Goal: Task Accomplishment & Management: Complete application form

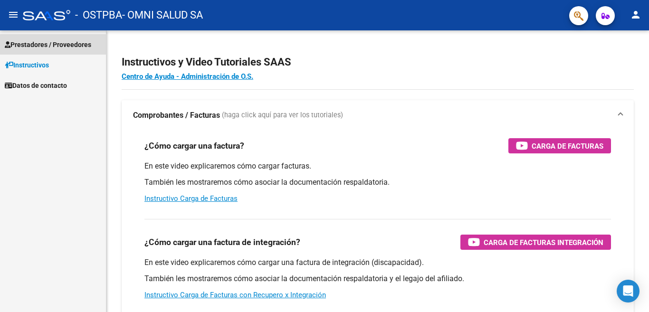
click at [66, 48] on span "Prestadores / Proveedores" at bounding box center [48, 44] width 87 height 10
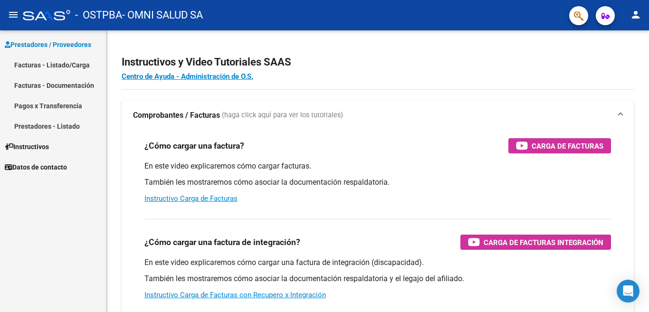
click at [66, 62] on link "Facturas - Listado/Carga" at bounding box center [53, 65] width 106 height 20
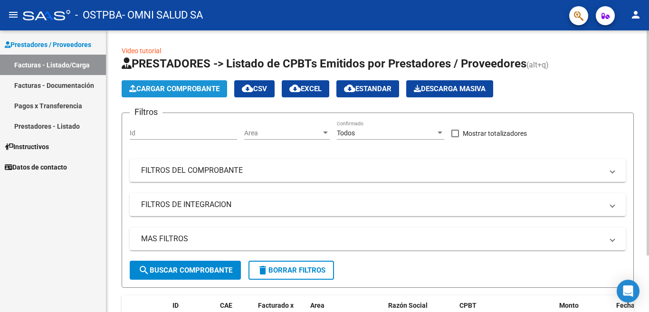
click at [187, 91] on span "Cargar Comprobante" at bounding box center [174, 89] width 90 height 9
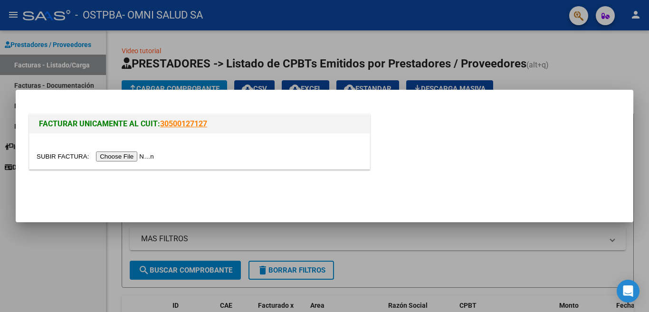
click at [133, 159] on input "file" at bounding box center [97, 157] width 120 height 10
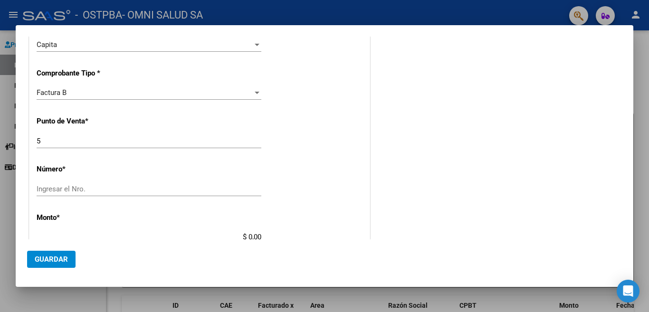
scroll to position [190, 0]
click at [59, 190] on input "Ingresar el Nro." at bounding box center [149, 187] width 225 height 9
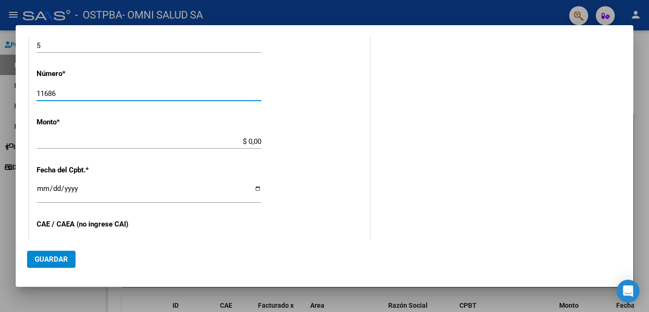
scroll to position [285, 0]
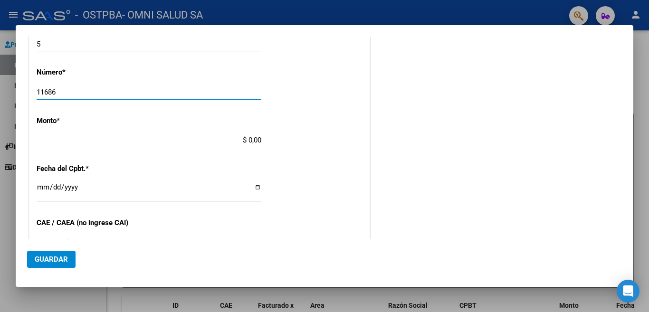
type input "11686"
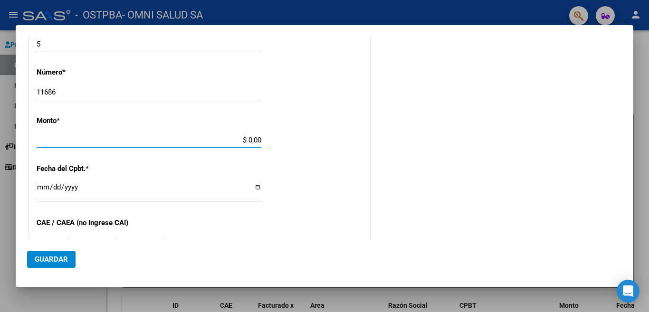
click at [249, 141] on input "$ 0,00" at bounding box center [149, 140] width 225 height 9
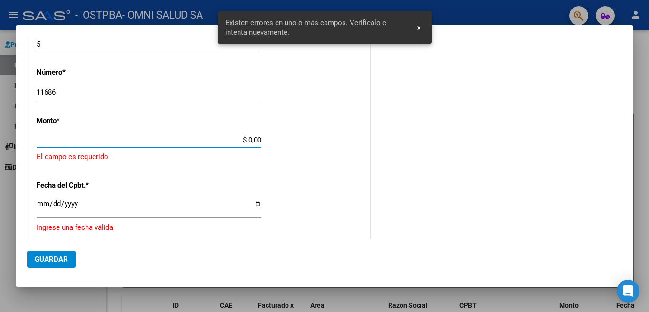
scroll to position [283, 0]
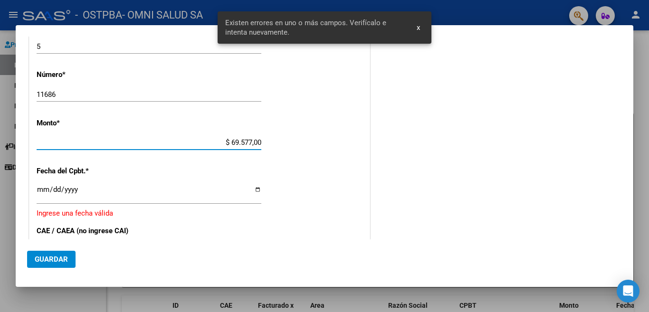
type input "$ 695.773,00"
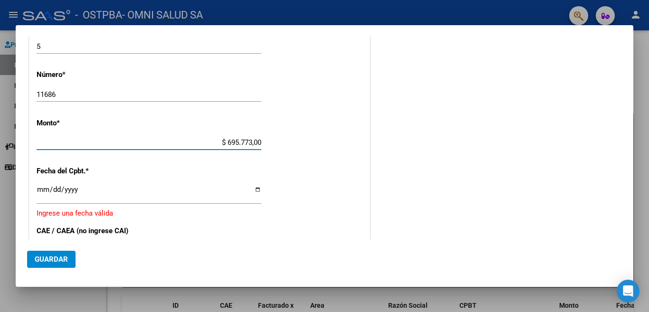
click at [155, 191] on input "Ingresar la fecha" at bounding box center [149, 193] width 225 height 15
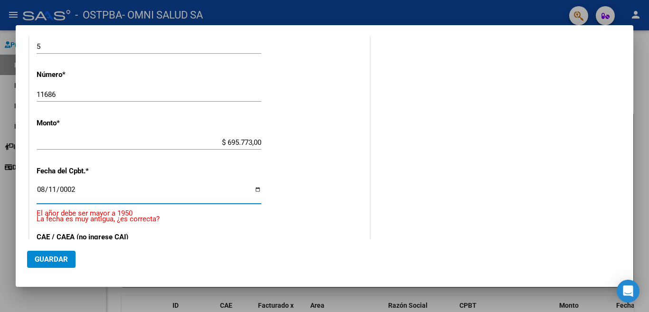
scroll to position [363, 0]
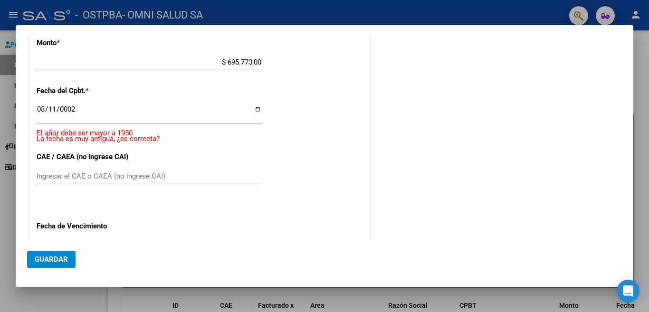
click at [84, 106] on div "0002-08-11 Ingresar la fecha" at bounding box center [149, 113] width 225 height 20
click at [74, 112] on input "0002-08-11" at bounding box center [149, 113] width 225 height 15
type input "[DATE]"
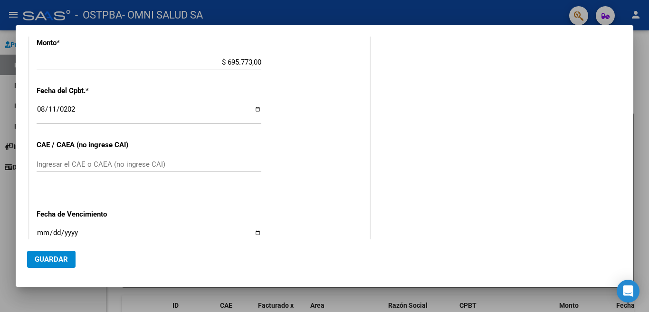
click at [67, 157] on div "Ingresar el CAE o CAEA (no ingrese CAI)" at bounding box center [149, 164] width 225 height 14
click at [98, 160] on input "Ingresar el CAE o CAEA (no ingrese CAI)" at bounding box center [149, 164] width 225 height 9
click at [65, 160] on input "Ingresar el CAE o CAEA (no ingrese CAI)" at bounding box center [149, 164] width 225 height 9
type input "75324861662680"
click at [41, 229] on input "Ingresar la fecha" at bounding box center [149, 236] width 225 height 15
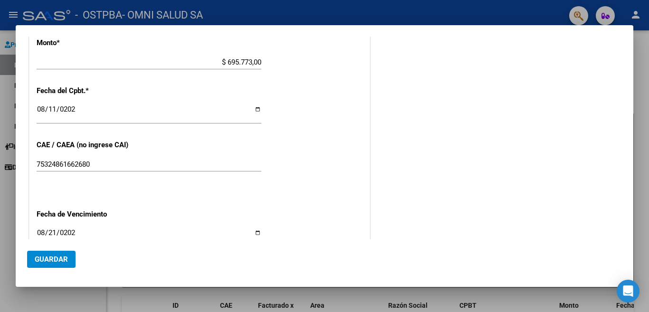
type input "[DATE]"
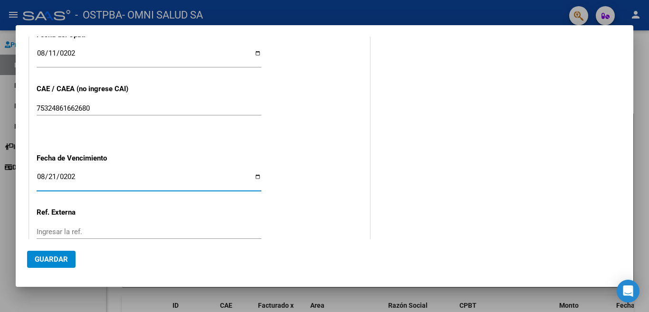
scroll to position [474, 0]
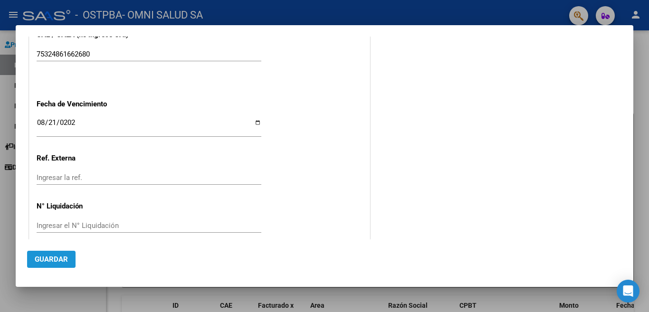
click at [54, 258] on span "Guardar" at bounding box center [51, 259] width 33 height 9
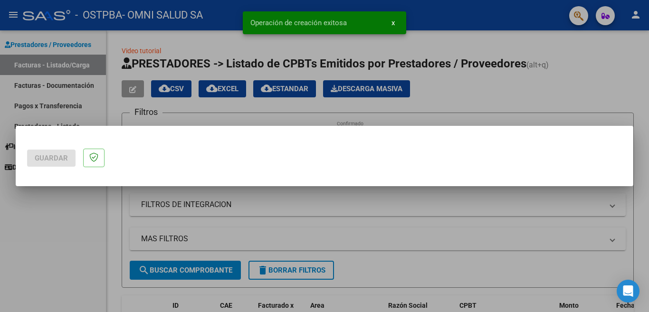
scroll to position [0, 0]
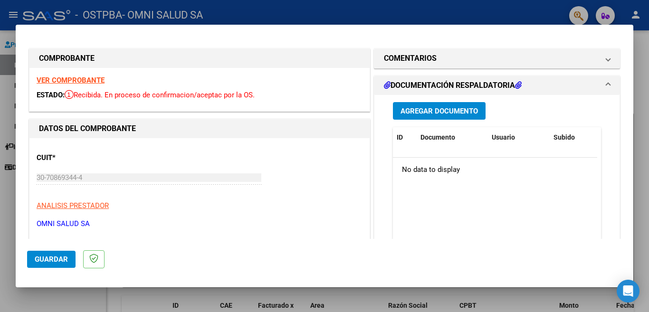
click at [452, 108] on span "Agregar Documento" at bounding box center [439, 111] width 77 height 9
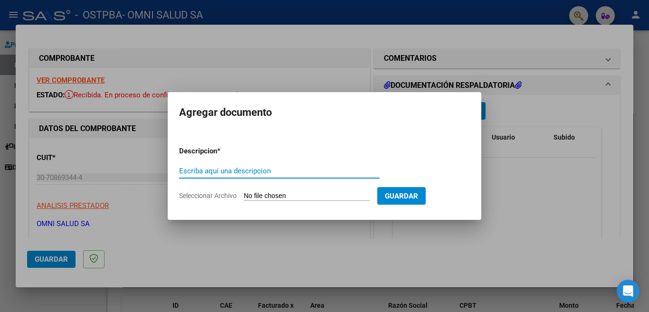
click at [215, 169] on input "Escriba aquí una descripcion" at bounding box center [279, 171] width 201 height 9
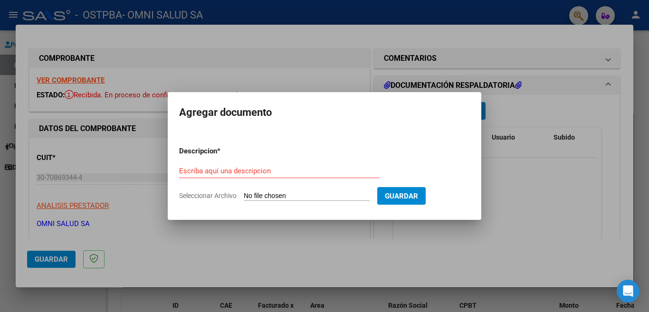
click at [222, 165] on div "Escriba aquí una descripcion" at bounding box center [279, 171] width 201 height 14
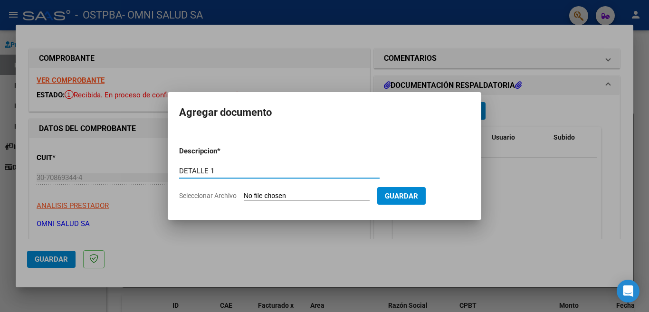
type input "DETALLE 1"
click at [369, 198] on input "Seleccionar Archivo" at bounding box center [307, 196] width 126 height 9
type input "C:\fakepath\facpre.pdf"
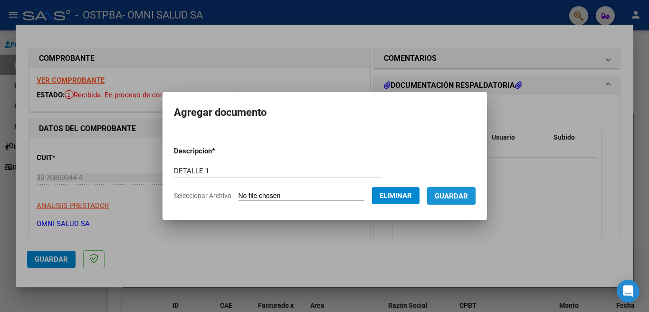
click at [450, 198] on span "Guardar" at bounding box center [451, 196] width 33 height 9
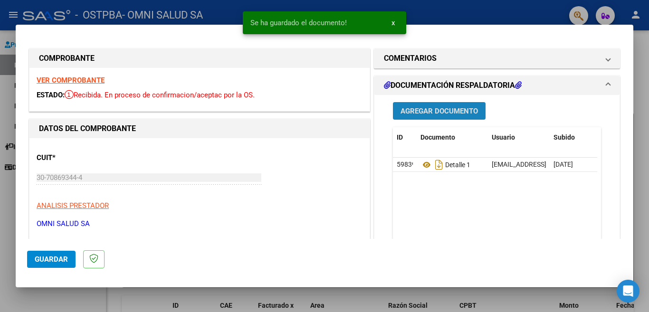
click at [444, 115] on span "Agregar Documento" at bounding box center [439, 111] width 77 height 9
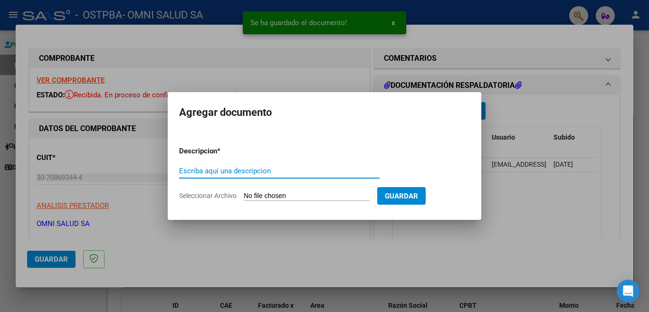
click at [197, 169] on input "Escriba aquí una descripcion" at bounding box center [279, 171] width 201 height 9
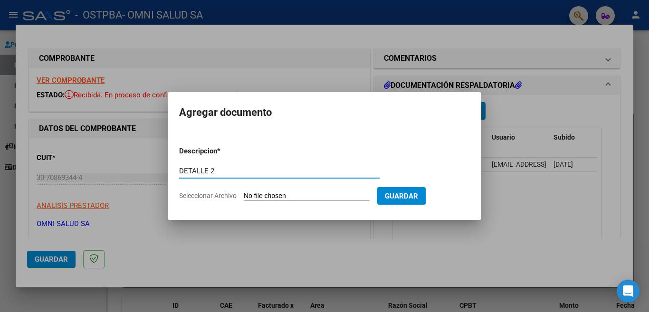
type input "DETALLE 2"
click at [289, 191] on form "Descripcion * DETALLE 2 Escriba aquí una descripcion Seleccionar Archivo Guardar" at bounding box center [324, 173] width 291 height 69
click at [290, 195] on input "Seleccionar Archivo" at bounding box center [307, 196] width 126 height 9
type input "C:\fakepath\facpredb.pdf"
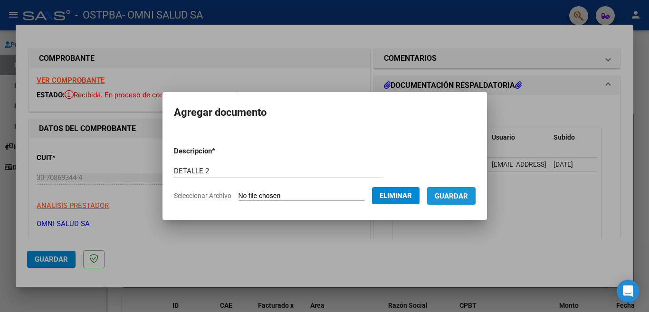
click at [455, 196] on span "Guardar" at bounding box center [451, 196] width 33 height 9
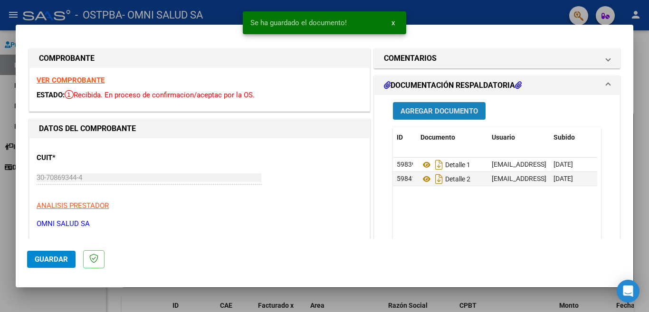
click at [437, 110] on span "Agregar Documento" at bounding box center [439, 111] width 77 height 9
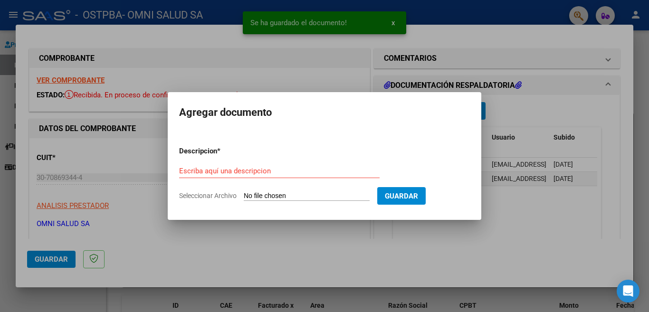
click at [218, 164] on div "Escriba aquí una descripcion" at bounding box center [279, 171] width 201 height 14
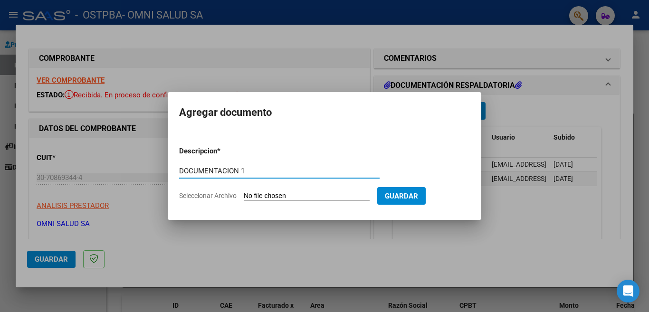
click at [345, 190] on form "Descripcion * DOCUMENTACION 1 Escriba aquí una descripcion Seleccionar Archivo …" at bounding box center [324, 173] width 291 height 69
click at [342, 195] on input "Seleccionar Archivo" at bounding box center [307, 196] width 126 height 9
click at [246, 171] on input "DOCUMENTACION 1" at bounding box center [279, 171] width 201 height 9
type input "DOCUMENTACION"
click at [283, 195] on input "Seleccionar Archivo" at bounding box center [307, 196] width 126 height 9
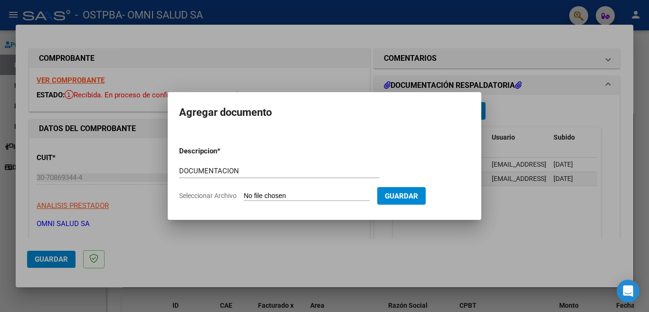
type input "C:\fakepath\PRENFC-07-25.pdf"
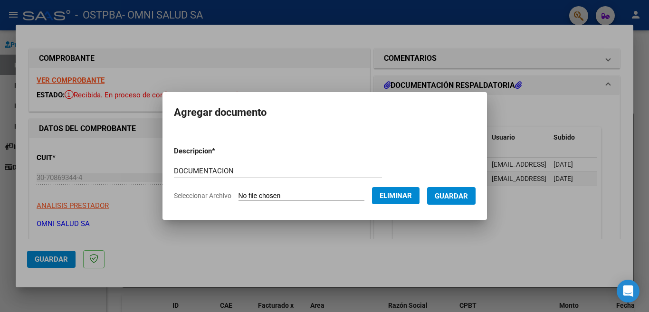
click at [461, 201] on button "Guardar" at bounding box center [451, 196] width 48 height 18
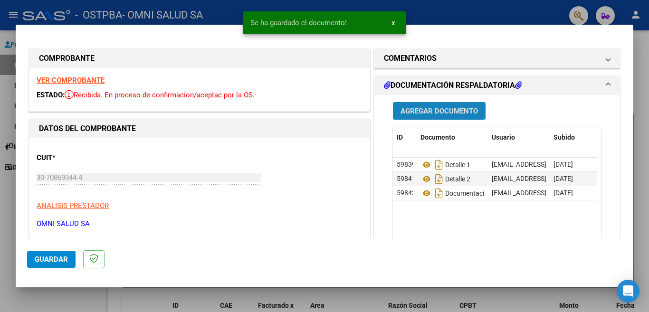
click at [451, 113] on span "Agregar Documento" at bounding box center [439, 111] width 77 height 9
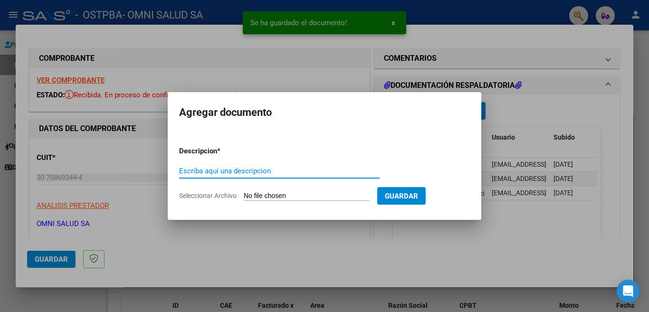
click at [196, 173] on input "Escriba aquí una descripcion" at bounding box center [279, 171] width 201 height 9
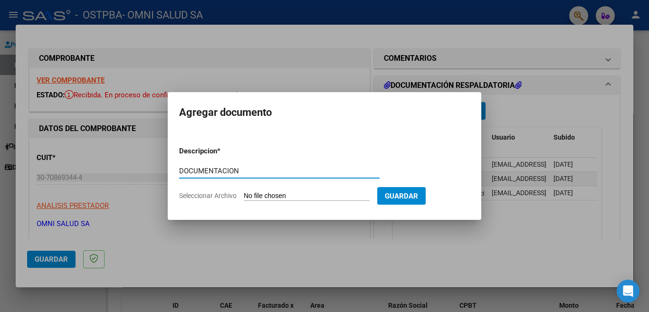
type input "DOCUMENTACION AMB"
click at [306, 195] on input "Seleccionar Archivo" at bounding box center [307, 196] width 126 height 9
type input "C:\fakepath\PRENFC-07-2025.pdf"
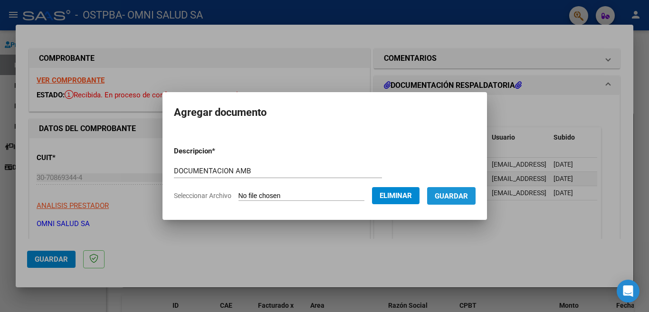
click at [459, 196] on span "Guardar" at bounding box center [451, 196] width 33 height 9
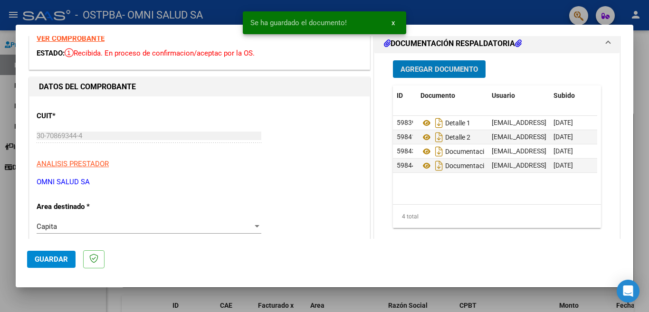
scroll to position [48, 0]
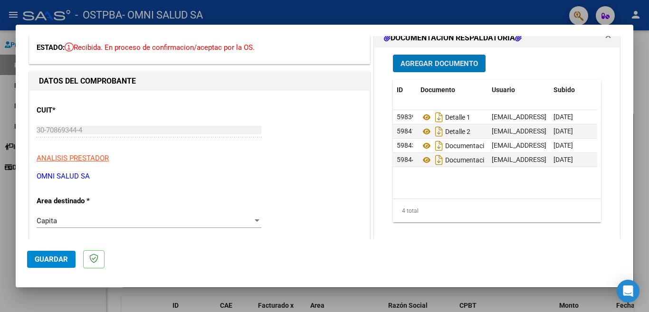
click at [41, 263] on span "Guardar" at bounding box center [51, 259] width 33 height 9
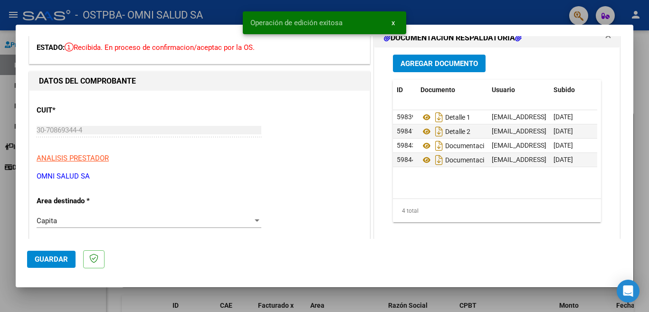
click at [0, 94] on div at bounding box center [324, 156] width 649 height 312
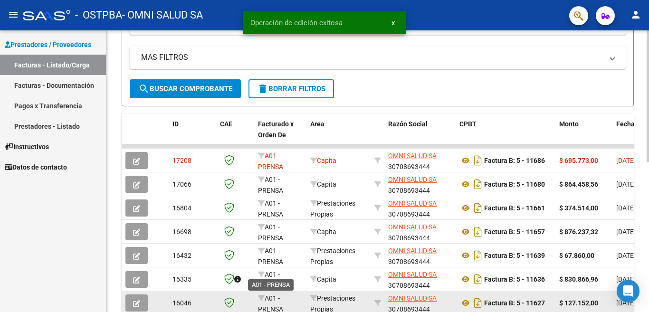
scroll to position [190, 0]
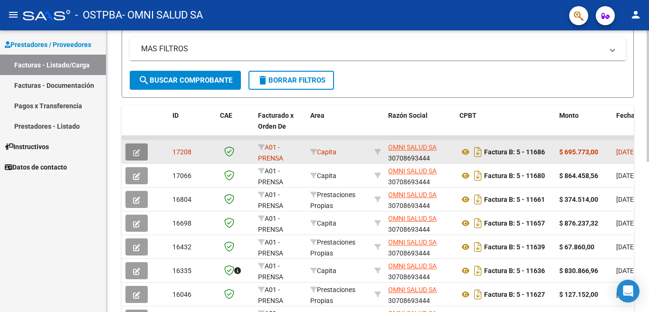
click at [138, 155] on icon "button" at bounding box center [136, 152] width 7 height 7
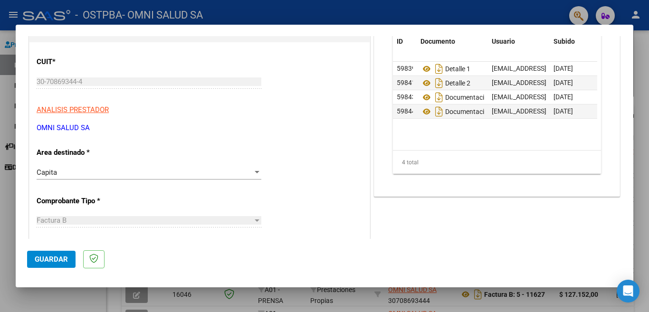
scroll to position [95, 0]
click at [253, 174] on div at bounding box center [257, 174] width 9 height 8
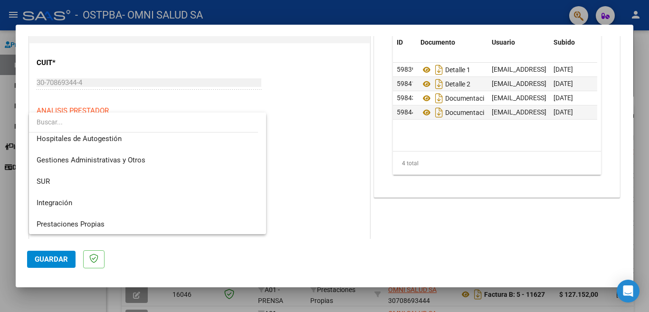
scroll to position [4, 0]
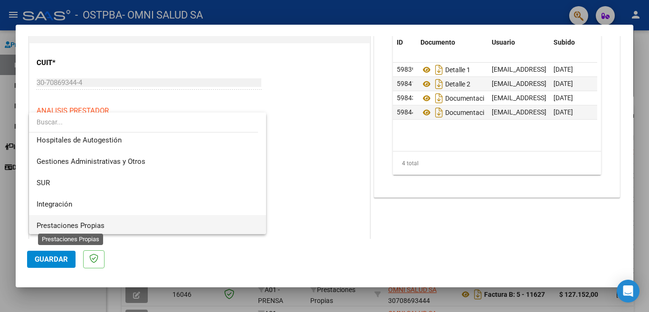
click at [87, 226] on span "Prestaciones Propias" at bounding box center [71, 226] width 68 height 9
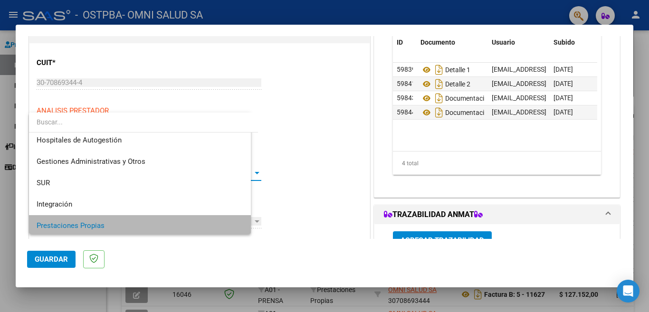
scroll to position [0, 0]
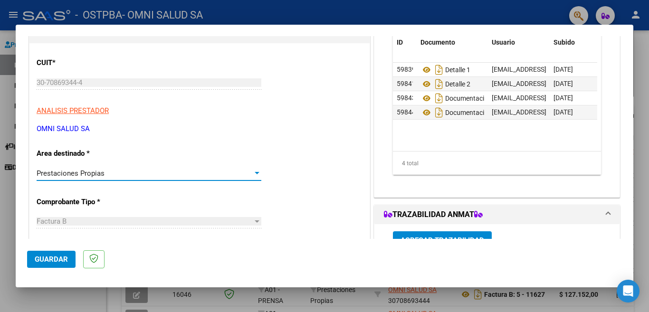
click at [56, 258] on span "Guardar" at bounding box center [51, 259] width 33 height 9
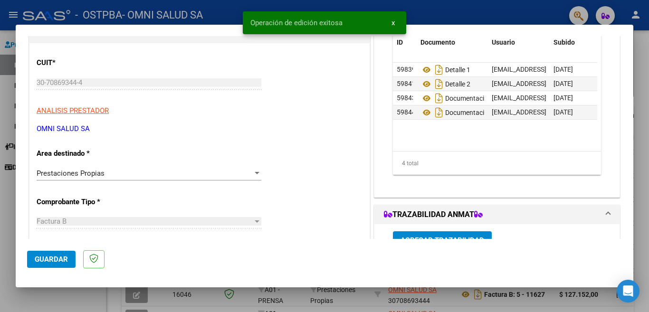
click at [1, 88] on div at bounding box center [324, 156] width 649 height 312
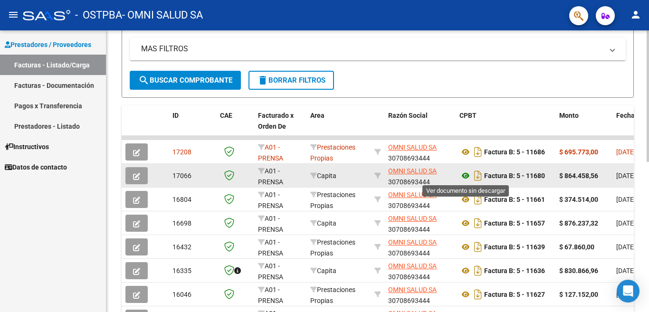
click at [465, 174] on icon at bounding box center [466, 175] width 12 height 11
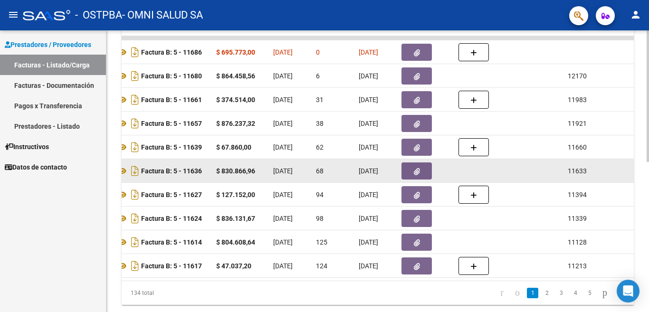
scroll to position [274, 0]
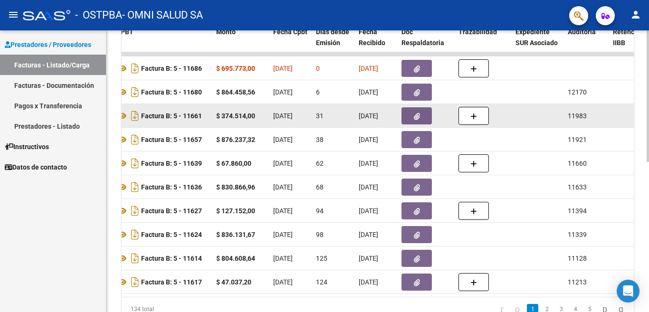
click at [416, 113] on icon "button" at bounding box center [417, 116] width 6 height 7
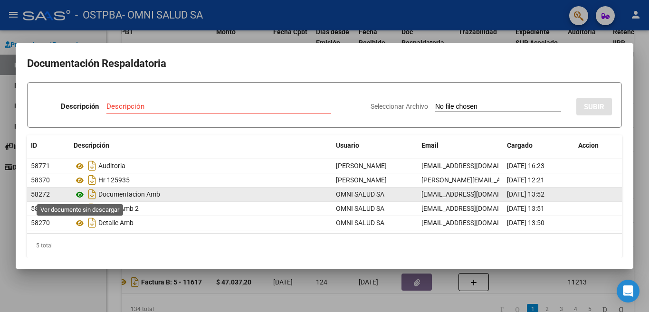
click at [80, 192] on icon at bounding box center [80, 194] width 12 height 11
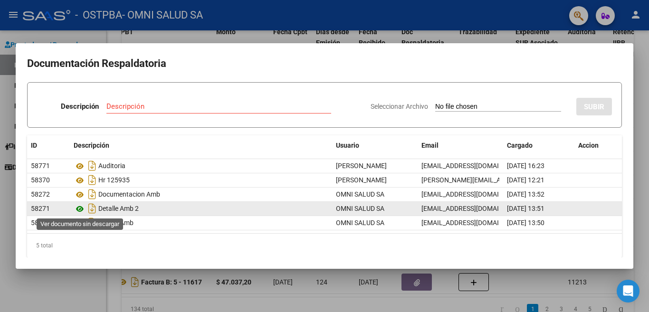
click at [77, 212] on icon at bounding box center [80, 208] width 12 height 11
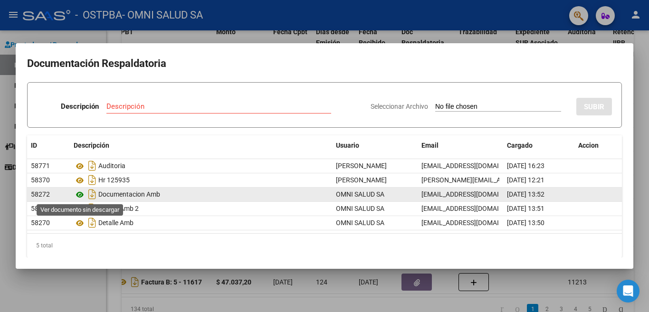
click at [79, 194] on icon at bounding box center [80, 194] width 12 height 11
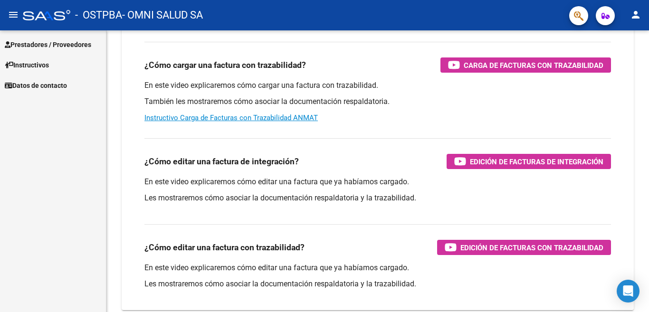
click at [52, 43] on span "Prestadores / Proveedores" at bounding box center [48, 44] width 87 height 10
click at [82, 43] on span "Prestadores / Proveedores" at bounding box center [48, 44] width 87 height 10
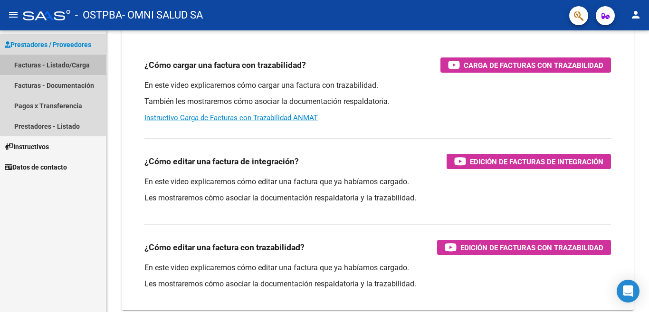
click at [76, 64] on link "Facturas - Listado/Carga" at bounding box center [53, 65] width 106 height 20
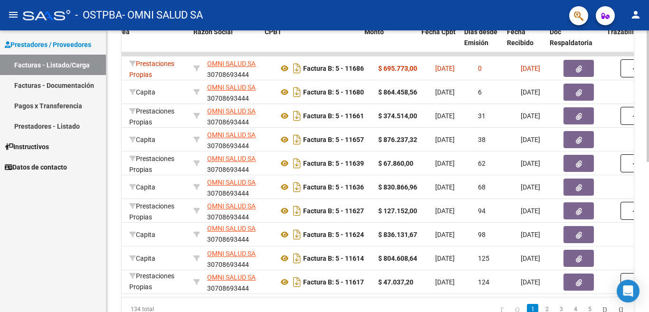
scroll to position [0, 195]
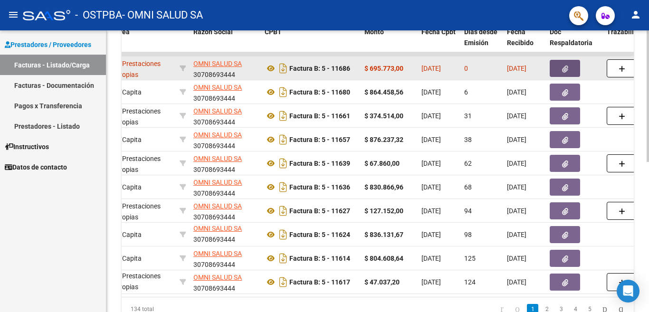
click at [564, 68] on icon "button" at bounding box center [565, 69] width 6 height 7
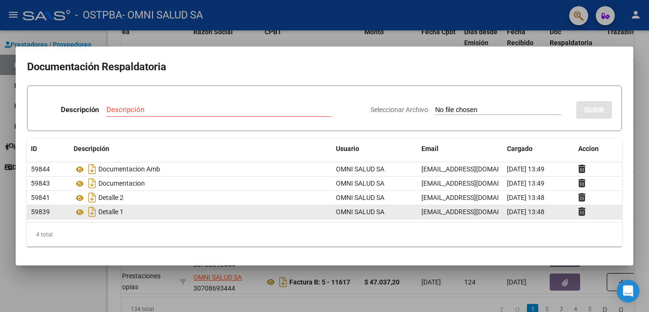
click at [136, 215] on div "Detalle 1" at bounding box center [201, 211] width 255 height 15
click at [78, 210] on icon at bounding box center [80, 212] width 12 height 11
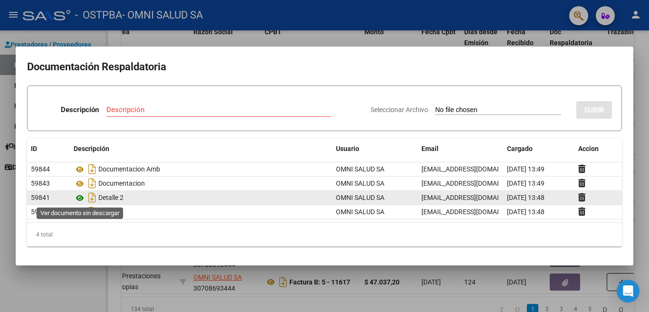
click at [80, 201] on icon at bounding box center [80, 198] width 12 height 11
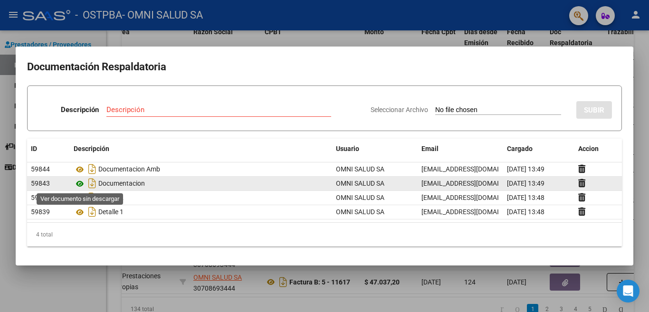
click at [75, 184] on icon at bounding box center [80, 183] width 12 height 11
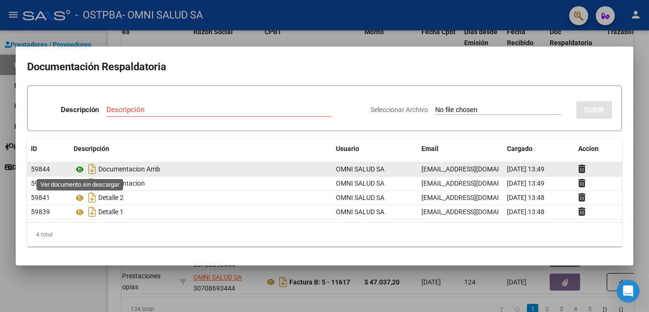
click at [83, 168] on icon at bounding box center [80, 169] width 12 height 11
